Goal: Entertainment & Leisure: Browse casually

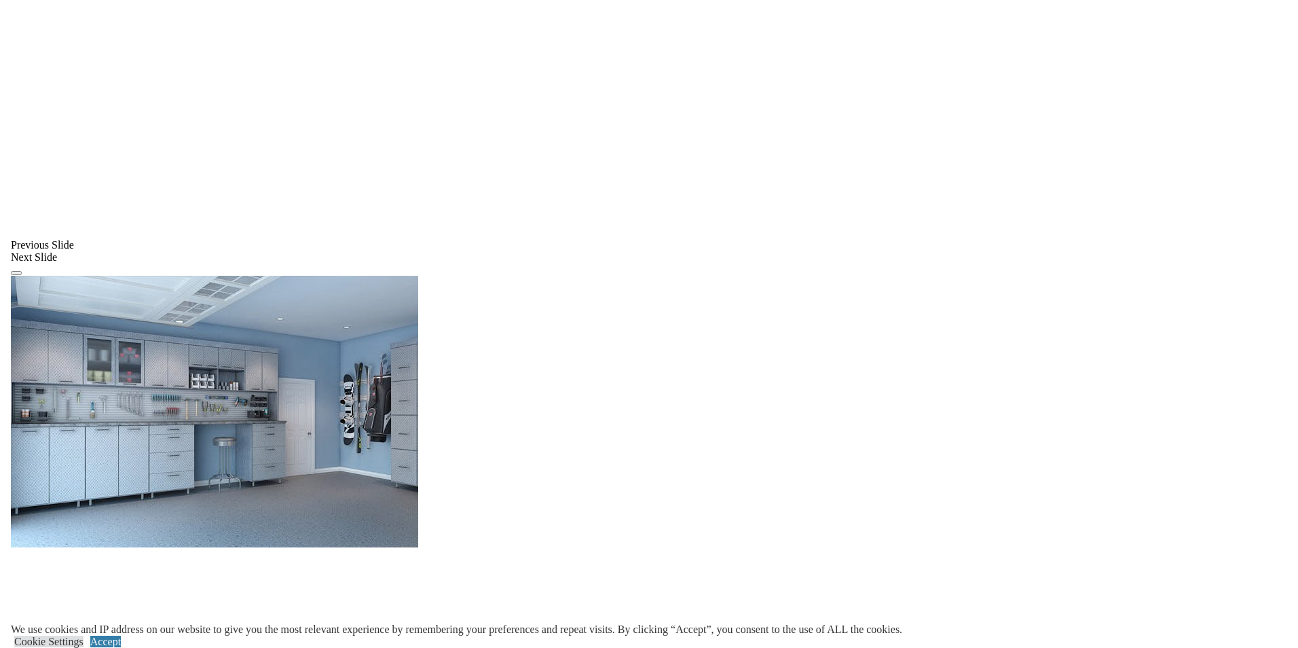
scroll to position [1087, 0]
